Goal: Task Accomplishment & Management: Manage account settings

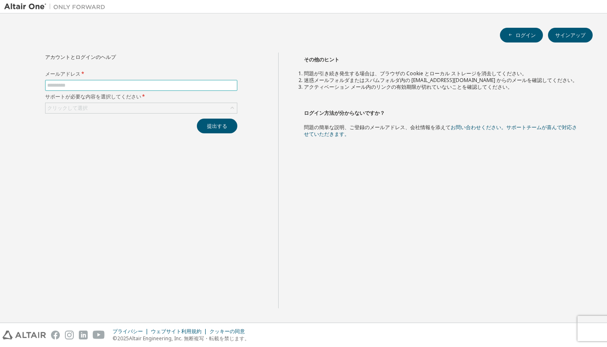
click at [184, 86] on input "text" at bounding box center [141, 85] width 188 height 7
type input "**********"
click at [151, 106] on div "クリックして選択" at bounding box center [140, 108] width 191 height 10
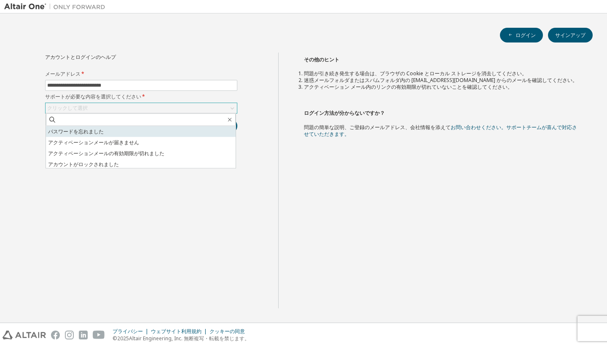
click at [150, 131] on li "パスワードを忘れました" at bounding box center [141, 131] width 190 height 11
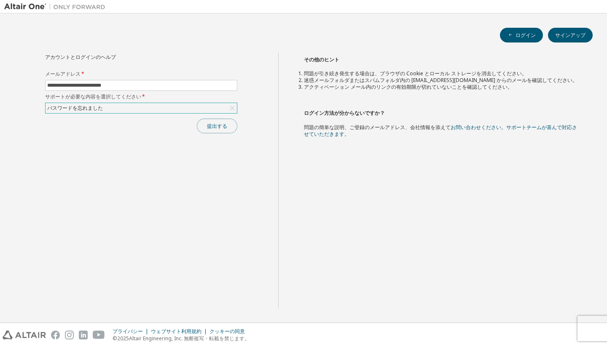
click at [211, 128] on font "提出する" at bounding box center [217, 126] width 20 height 7
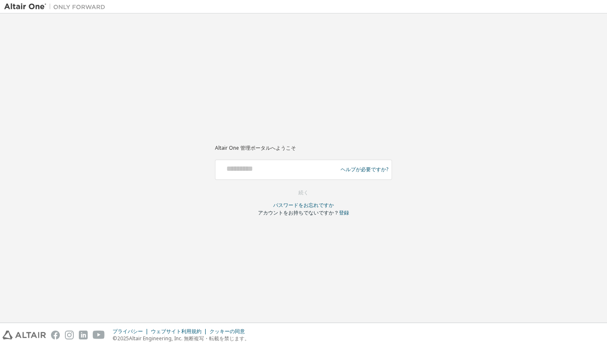
click at [243, 174] on div at bounding box center [278, 170] width 118 height 16
click at [249, 189] on form "ヘルプが必要ですか? グローバルログインには必ずメールアドレス（例：@europe.altair.com、@asiapac.altair.com）を入力してく…" at bounding box center [303, 188] width 177 height 57
click at [254, 179] on div "ヘルプが必要ですか?" at bounding box center [303, 170] width 177 height 20
drag, startPoint x: 298, startPoint y: 188, endPoint x: 251, endPoint y: 179, distance: 47.2
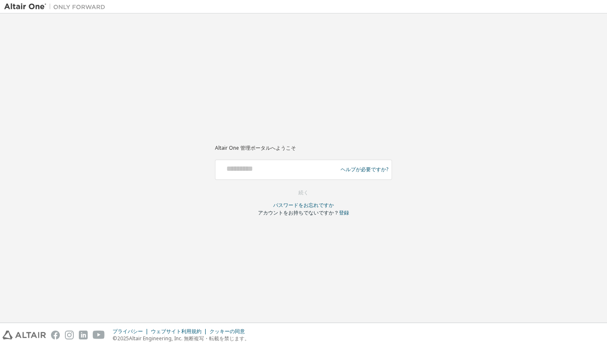
click at [251, 179] on div "ヘルプが必要ですか?" at bounding box center [303, 170] width 177 height 20
click at [353, 170] on font "ヘルプが必要ですか?" at bounding box center [364, 169] width 48 height 7
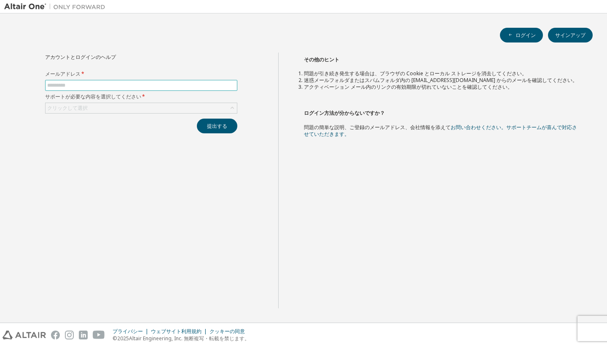
click at [170, 88] on input "text" at bounding box center [141, 85] width 188 height 7
type input "**********"
click at [131, 103] on div "クリックして選択" at bounding box center [140, 108] width 191 height 10
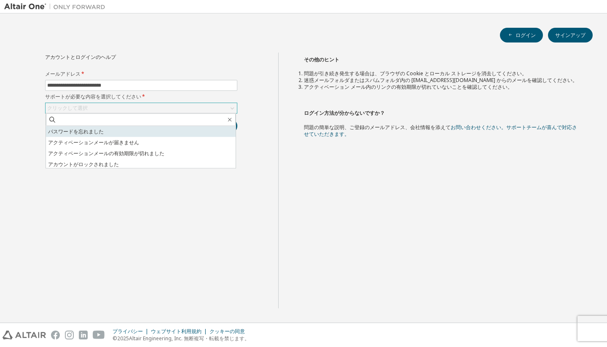
click at [131, 133] on li "パスワードを忘れました" at bounding box center [141, 131] width 190 height 11
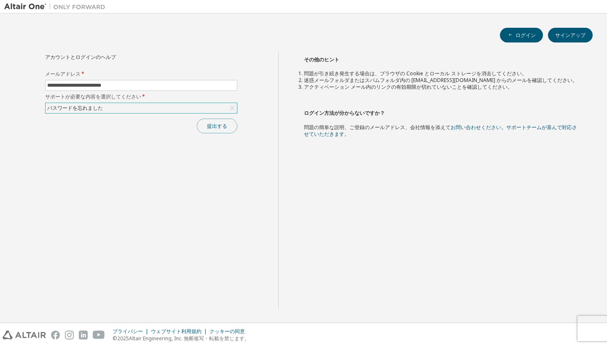
click at [225, 126] on font "提出する" at bounding box center [217, 126] width 20 height 7
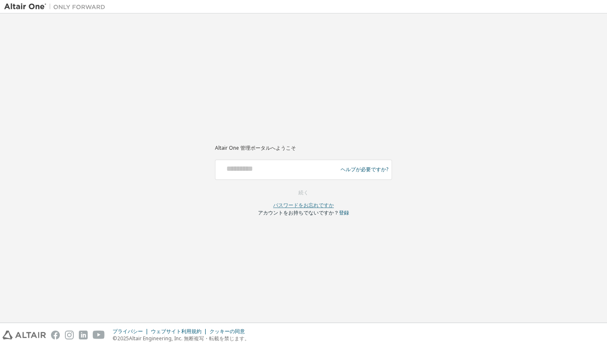
click at [310, 206] on font "パスワードをお忘れですか" at bounding box center [303, 205] width 61 height 7
